Goal: Book appointment/travel/reservation

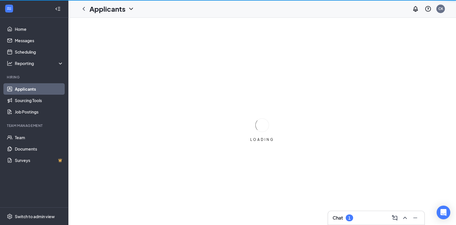
click at [345, 219] on div "Chat 1" at bounding box center [343, 217] width 21 height 7
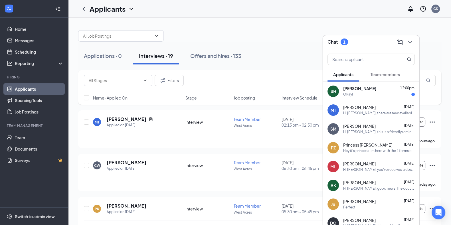
click at [342, 88] on div "SH [PERSON_NAME] 12:00pm Okay!" at bounding box center [371, 91] width 96 height 19
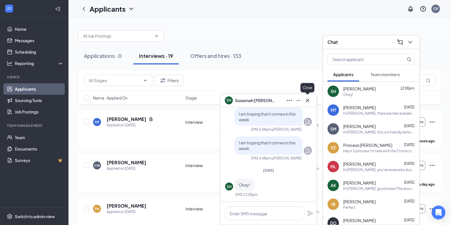
click at [307, 101] on icon "Cross" at bounding box center [307, 100] width 7 height 7
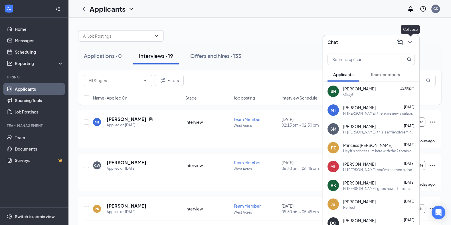
click at [409, 42] on icon "ChevronDown" at bounding box center [410, 42] width 7 height 7
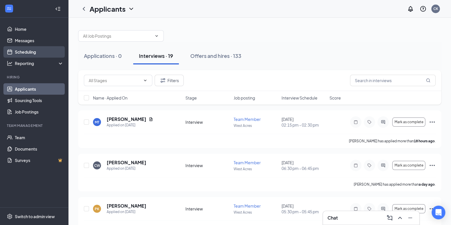
click at [20, 49] on link "Scheduling" at bounding box center [39, 51] width 49 height 11
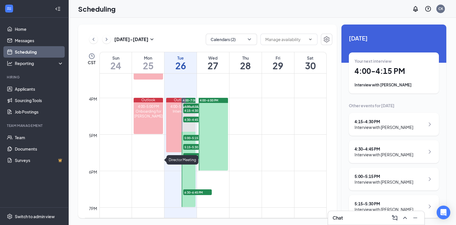
scroll to position [559, 0]
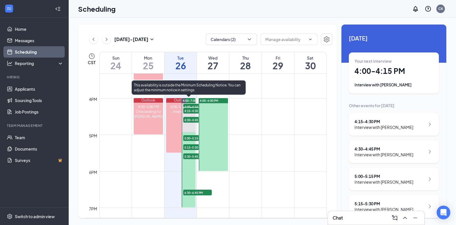
click at [190, 105] on span "4:00-4:15 PM" at bounding box center [197, 107] width 29 height 6
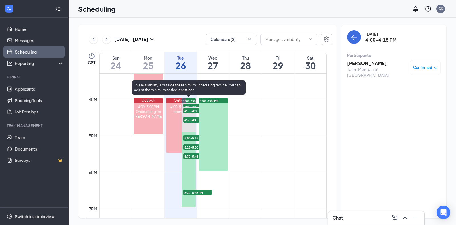
click at [190, 112] on span "4:15-4:30 PM" at bounding box center [197, 111] width 29 height 6
click at [190, 122] on div "4:30-4:45 PM 1" at bounding box center [198, 119] width 30 height 7
click at [193, 136] on span "5:00-5:15 PM" at bounding box center [197, 138] width 29 height 6
click at [192, 144] on span "5:15-5:30 PM" at bounding box center [197, 147] width 29 height 6
click at [192, 154] on span "5:30-5:45 PM" at bounding box center [197, 156] width 29 height 6
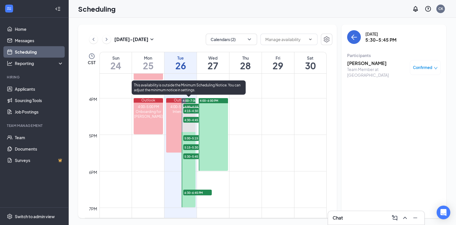
click at [198, 191] on span "6:30-6:45 PM" at bounding box center [197, 193] width 29 height 6
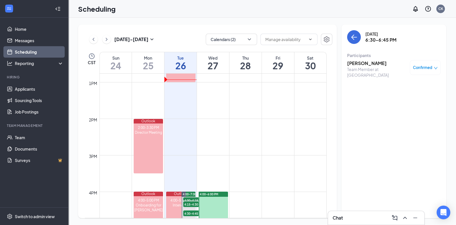
scroll to position [465, 0]
click at [358, 36] on button "back-button" at bounding box center [354, 37] width 14 height 14
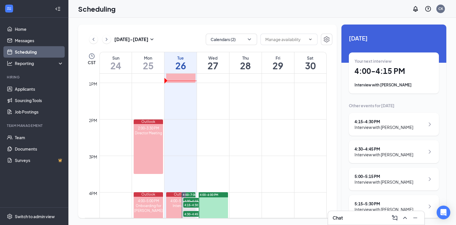
scroll to position [64, 0]
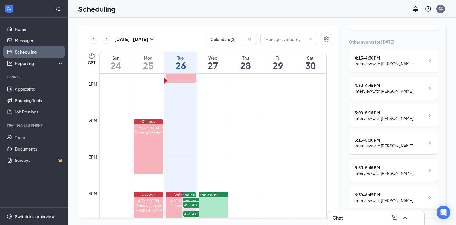
click at [296, 23] on div "[DATE] - [DATE] Calendars (2) CST Sun 24 Mon 25 Tue 26 Wed 27 Thu 28 Fri 29 Sat…" at bounding box center [262, 121] width 388 height 207
